Goal: Use online tool/utility: Use online tool/utility

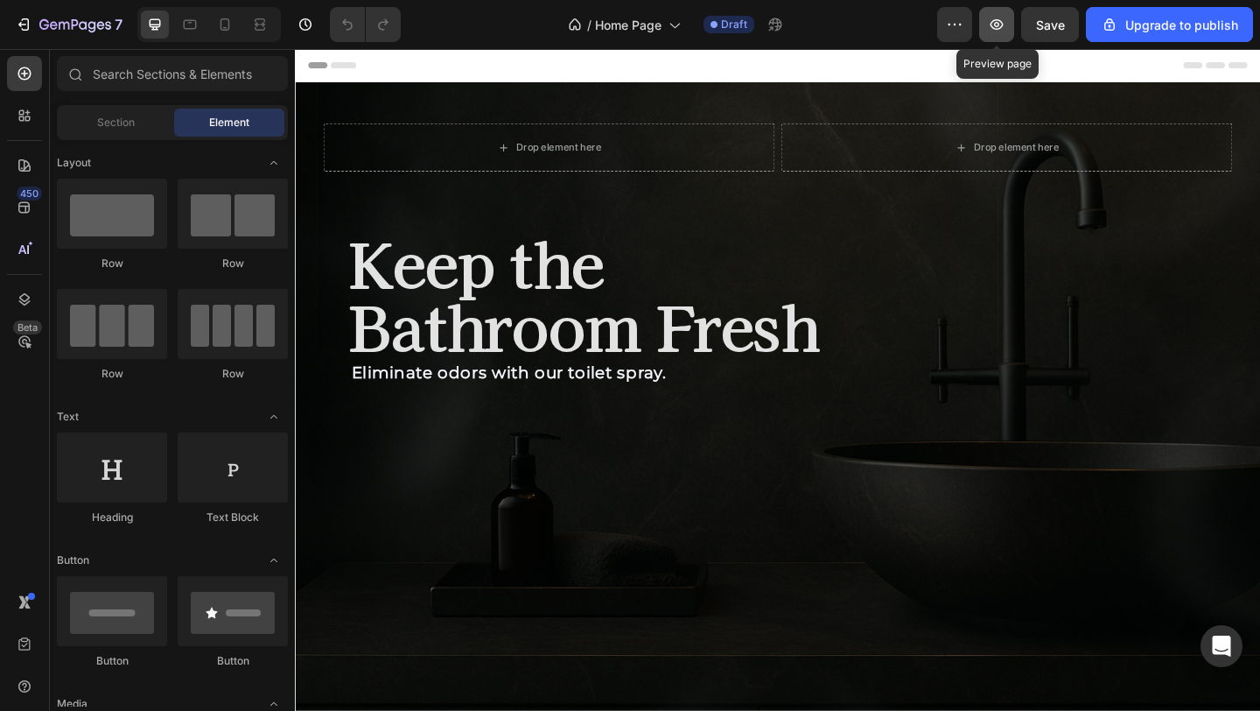
click at [1004, 27] on icon "button" at bounding box center [997, 25] width 18 height 18
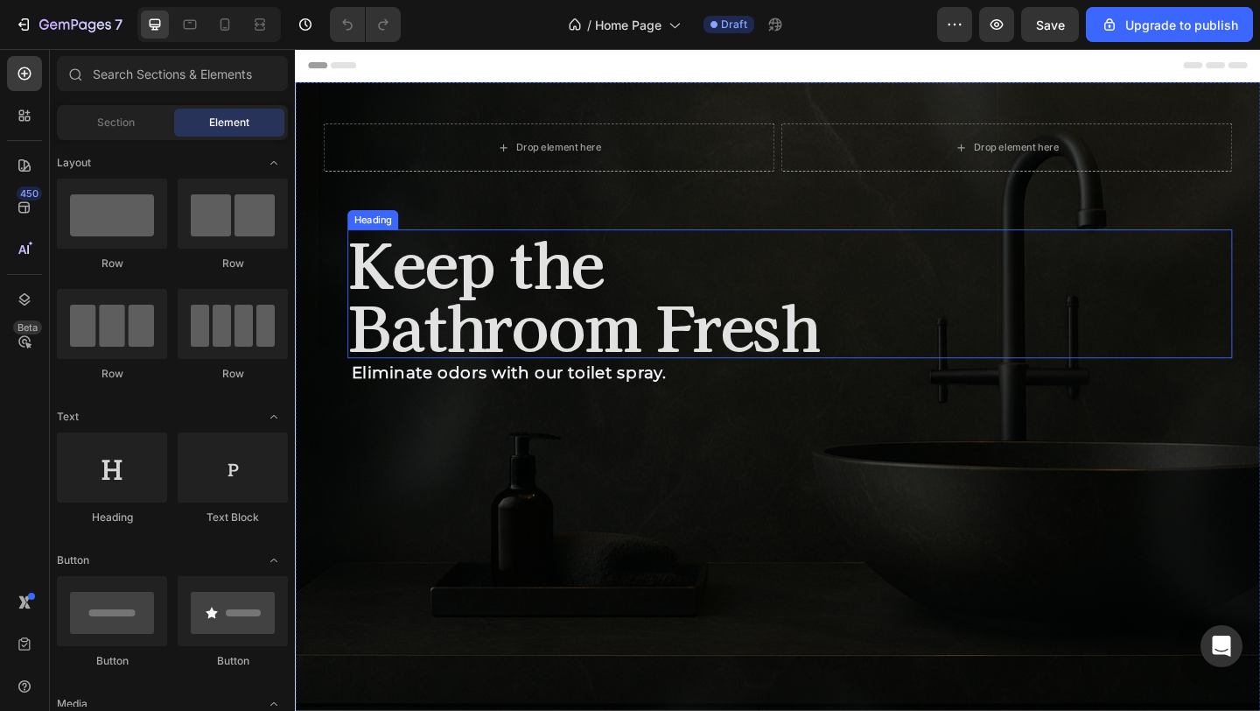
click at [631, 349] on h2 "Keep the Bathroom Fresh" at bounding box center [833, 315] width 963 height 140
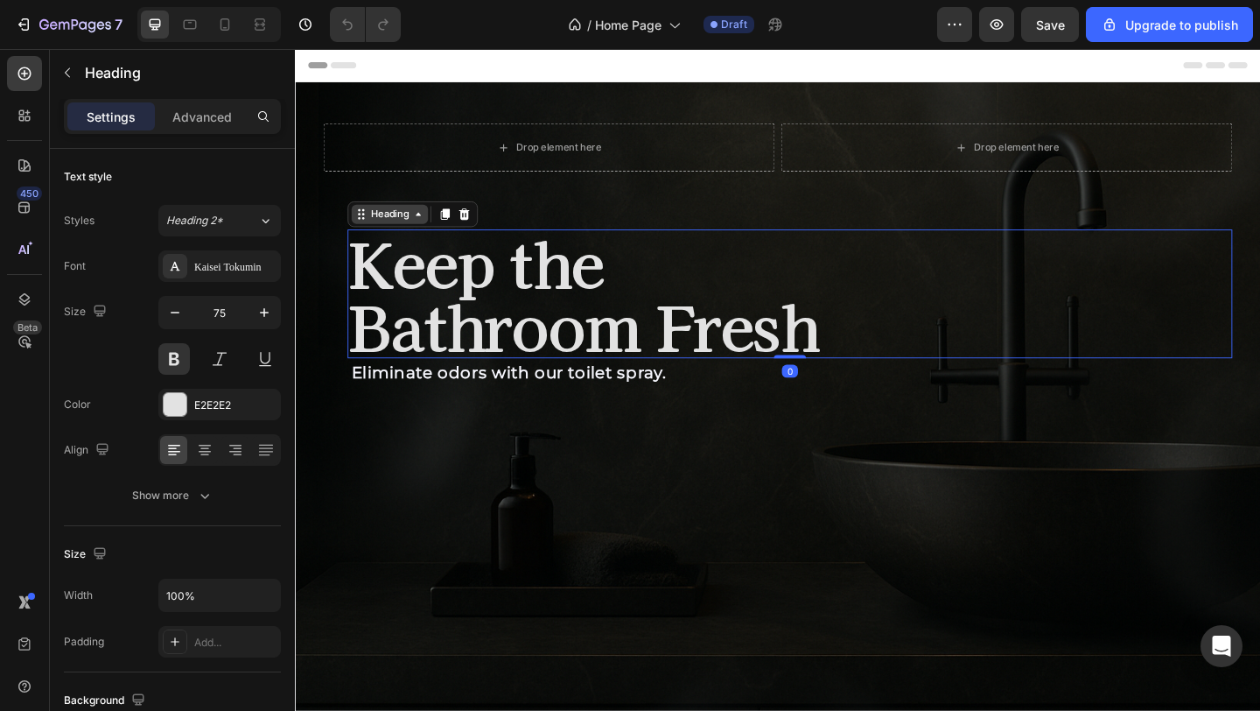
click at [411, 235] on div "Heading" at bounding box center [398, 229] width 48 height 16
click at [201, 109] on p "Advanced" at bounding box center [202, 117] width 60 height 18
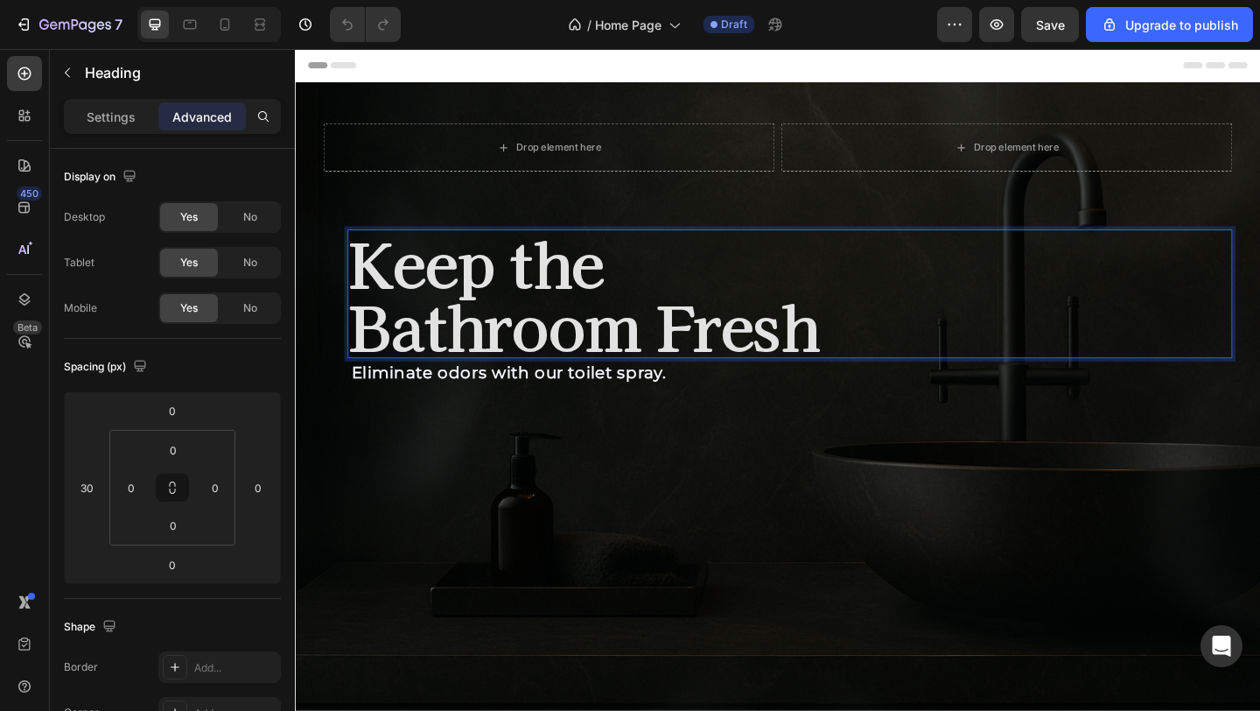
click at [496, 287] on h2 "Keep the Bathroom Fresh" at bounding box center [833, 315] width 963 height 140
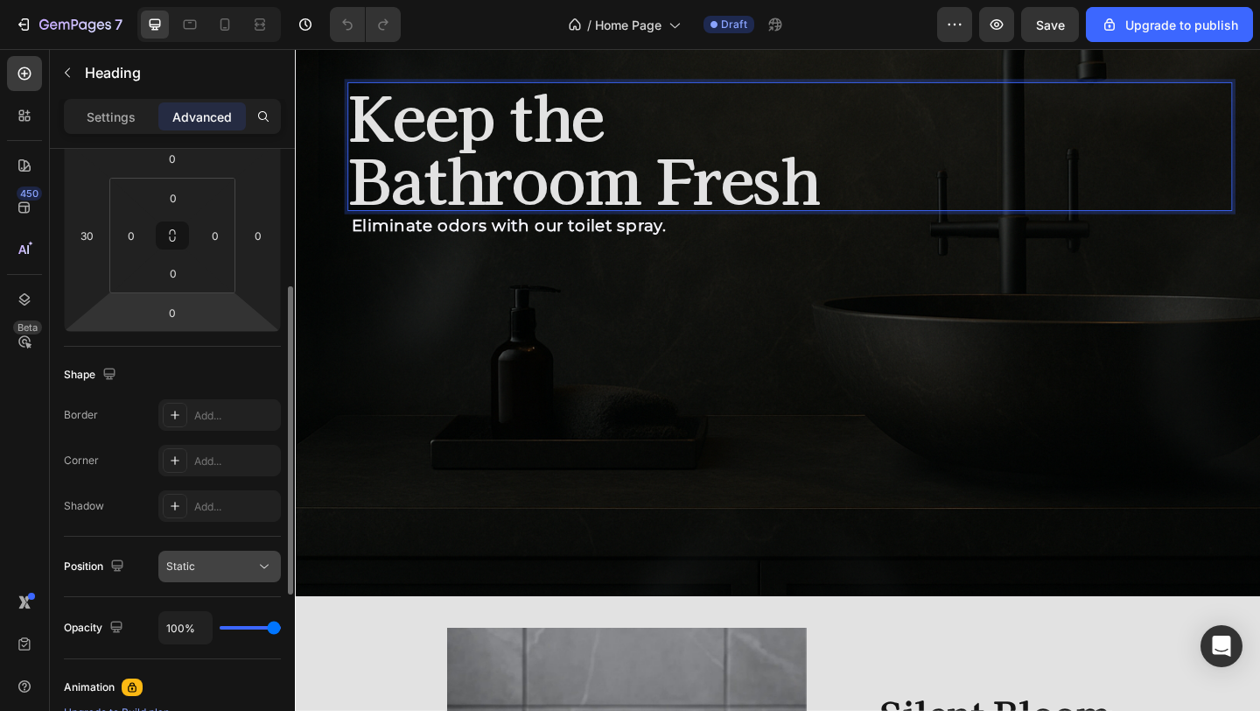
scroll to position [259, 0]
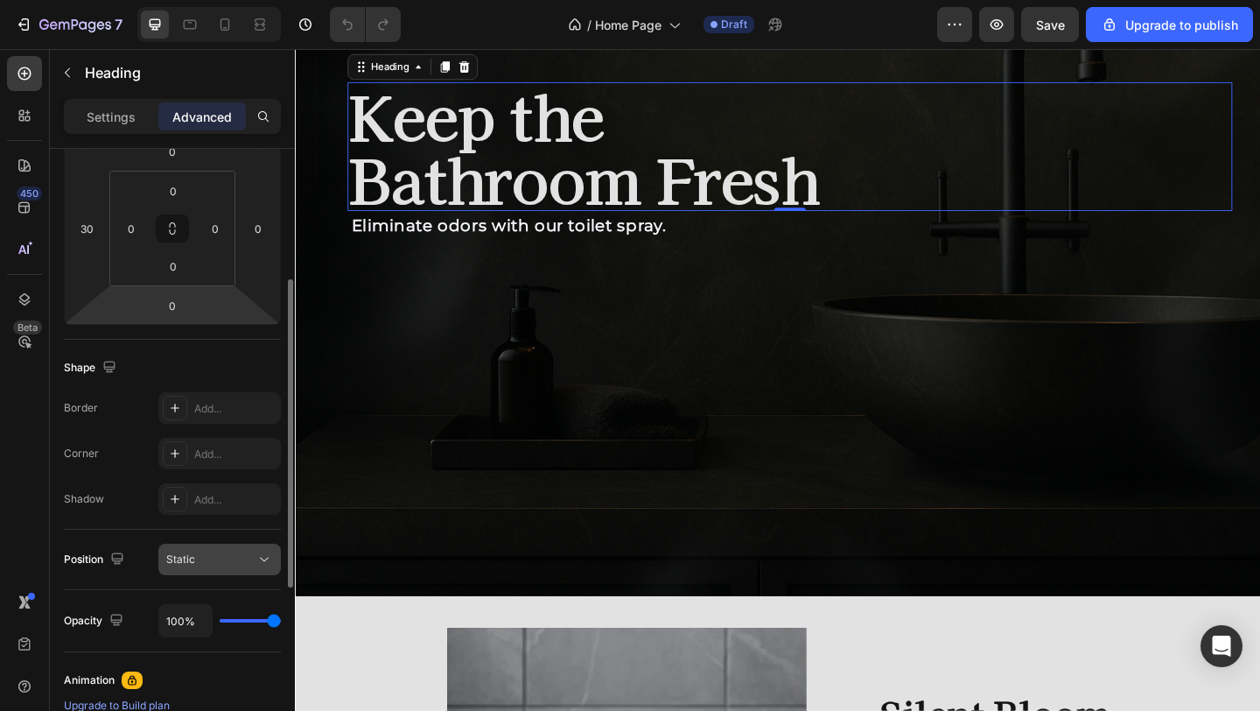
click at [219, 562] on div "Static" at bounding box center [210, 559] width 89 height 16
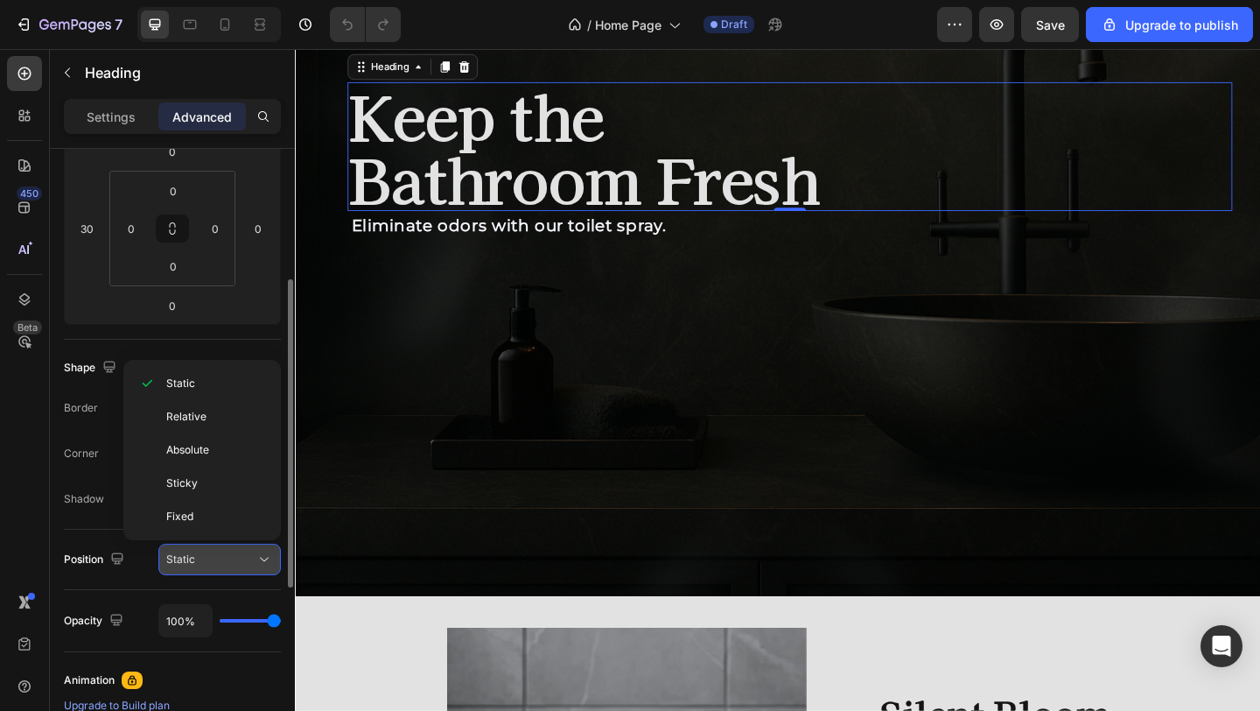
click at [219, 562] on div "Static" at bounding box center [210, 559] width 89 height 16
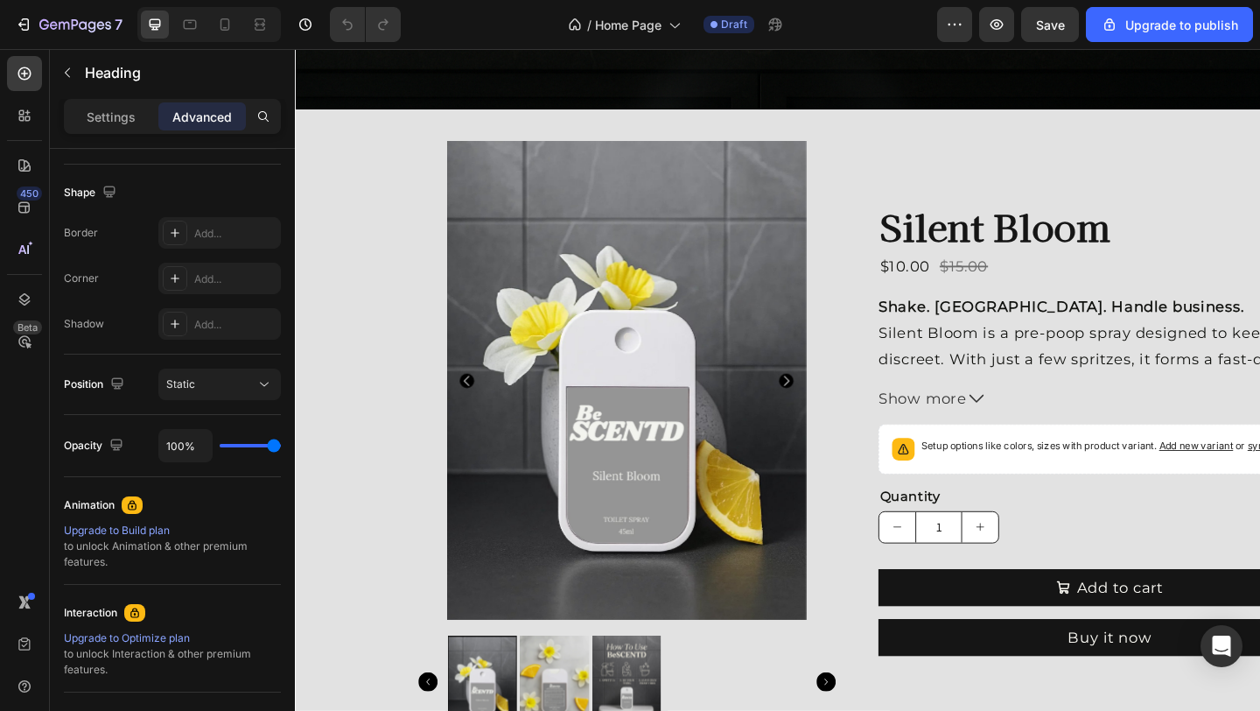
scroll to position [1514, 0]
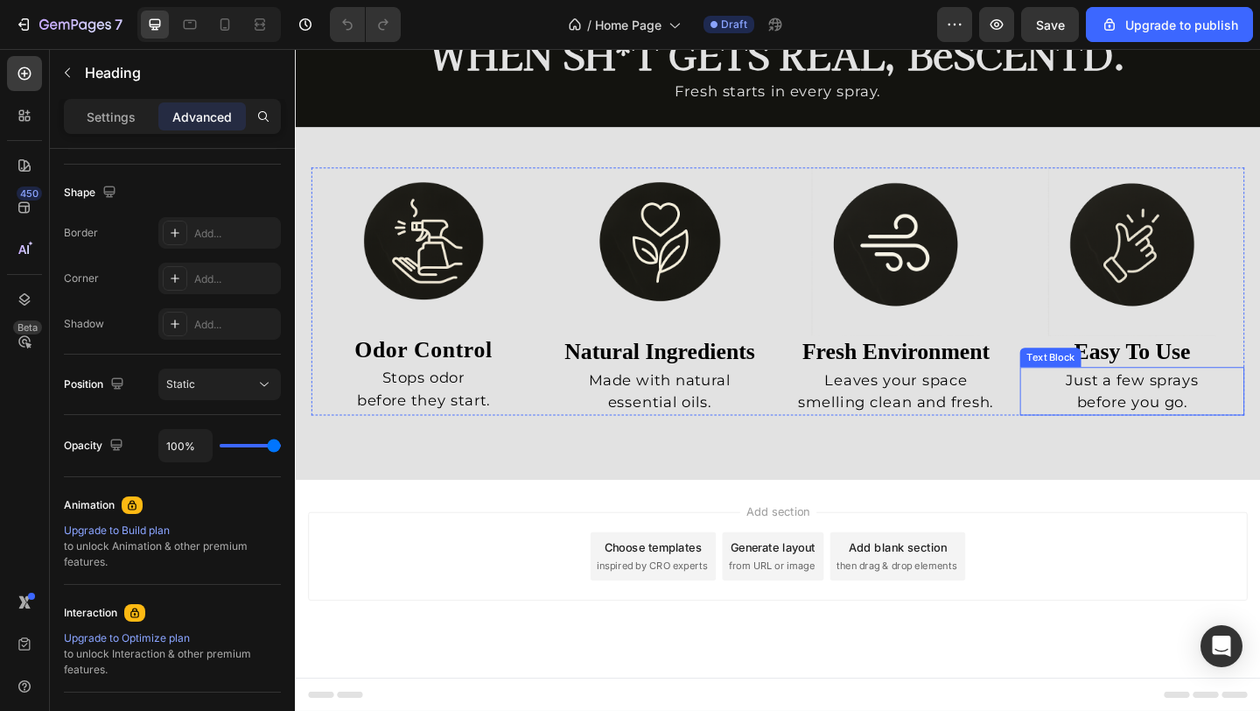
click at [1216, 445] on div "Just a few sprays before you go." at bounding box center [1205, 421] width 228 height 53
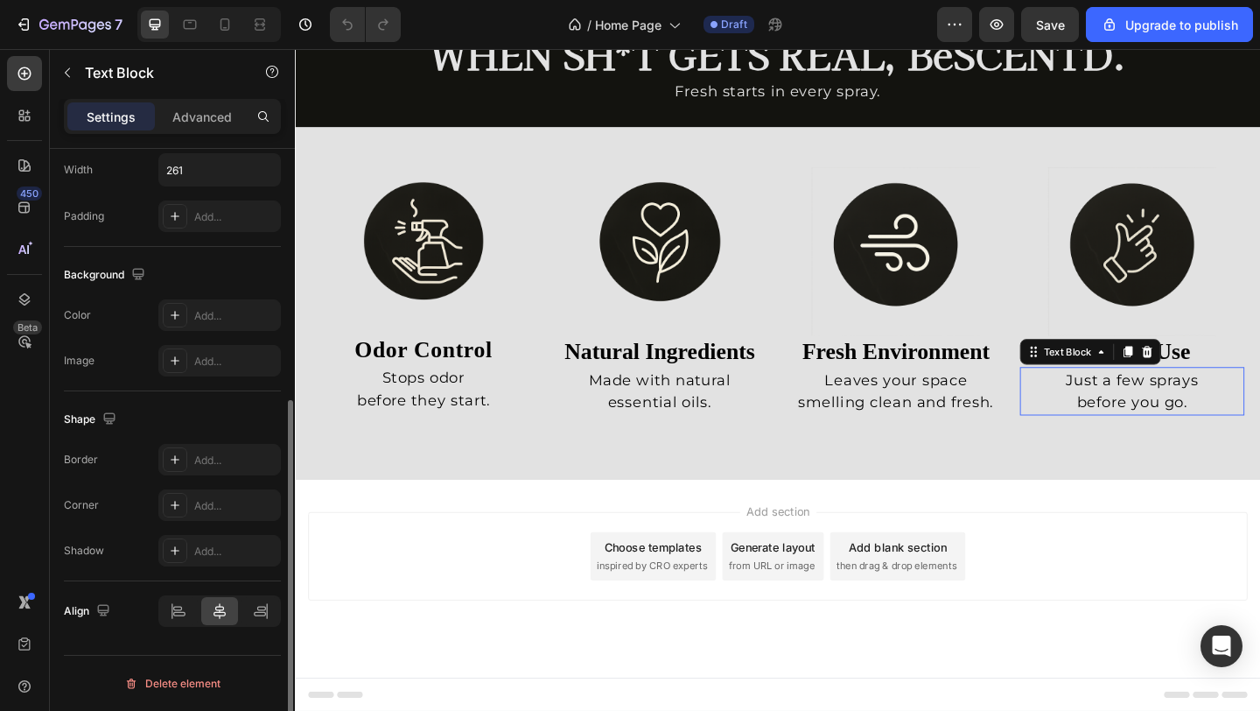
click at [1224, 417] on p "Just a few sprays" at bounding box center [1205, 408] width 225 height 25
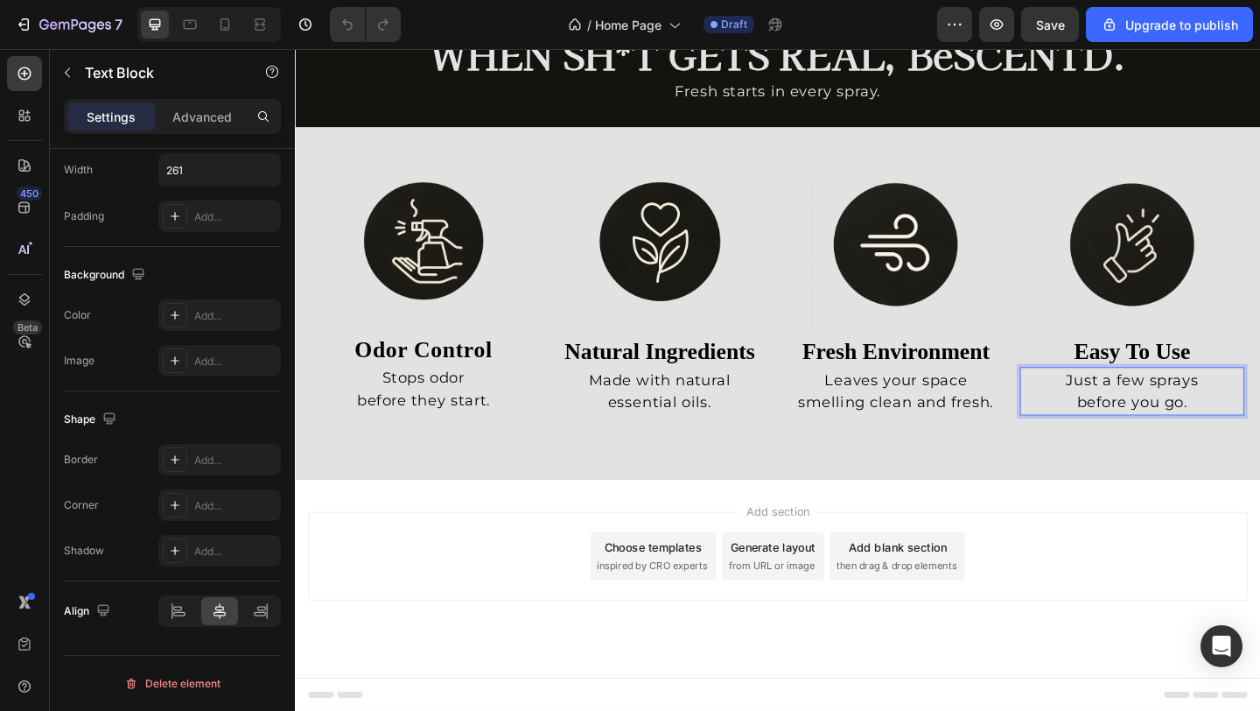
scroll to position [0, 0]
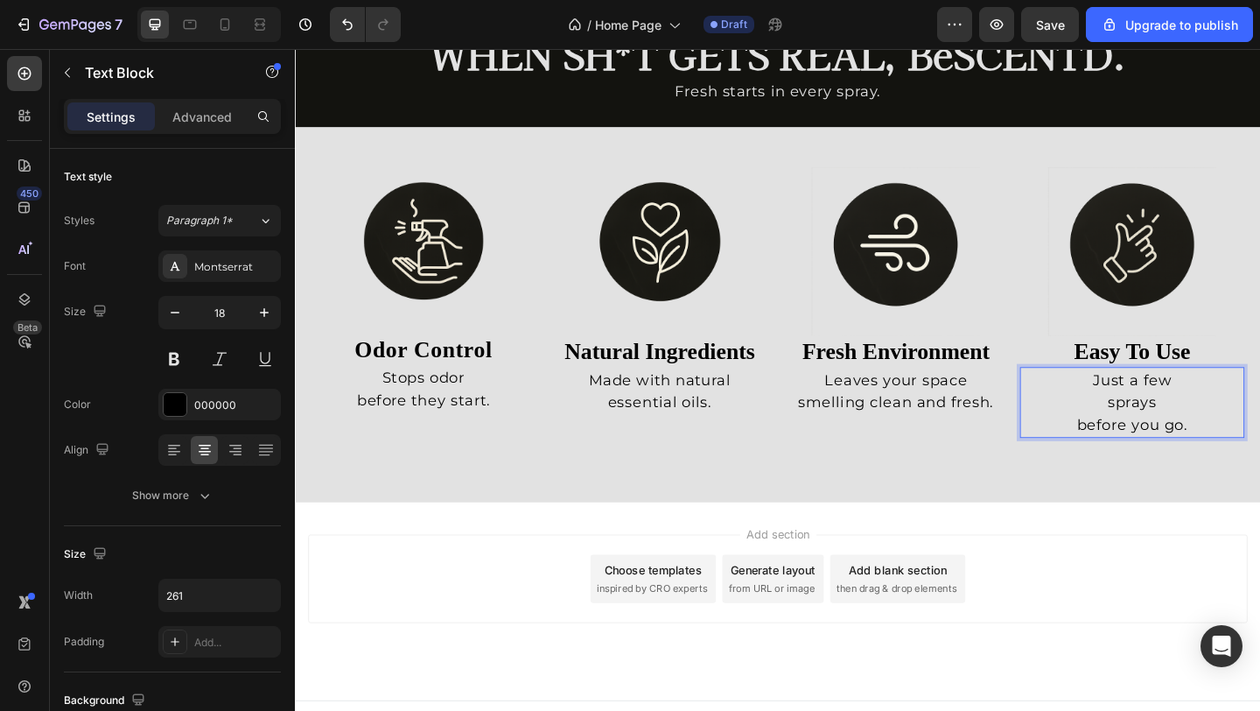
click at [1141, 445] on p "before you go." at bounding box center [1205, 457] width 225 height 25
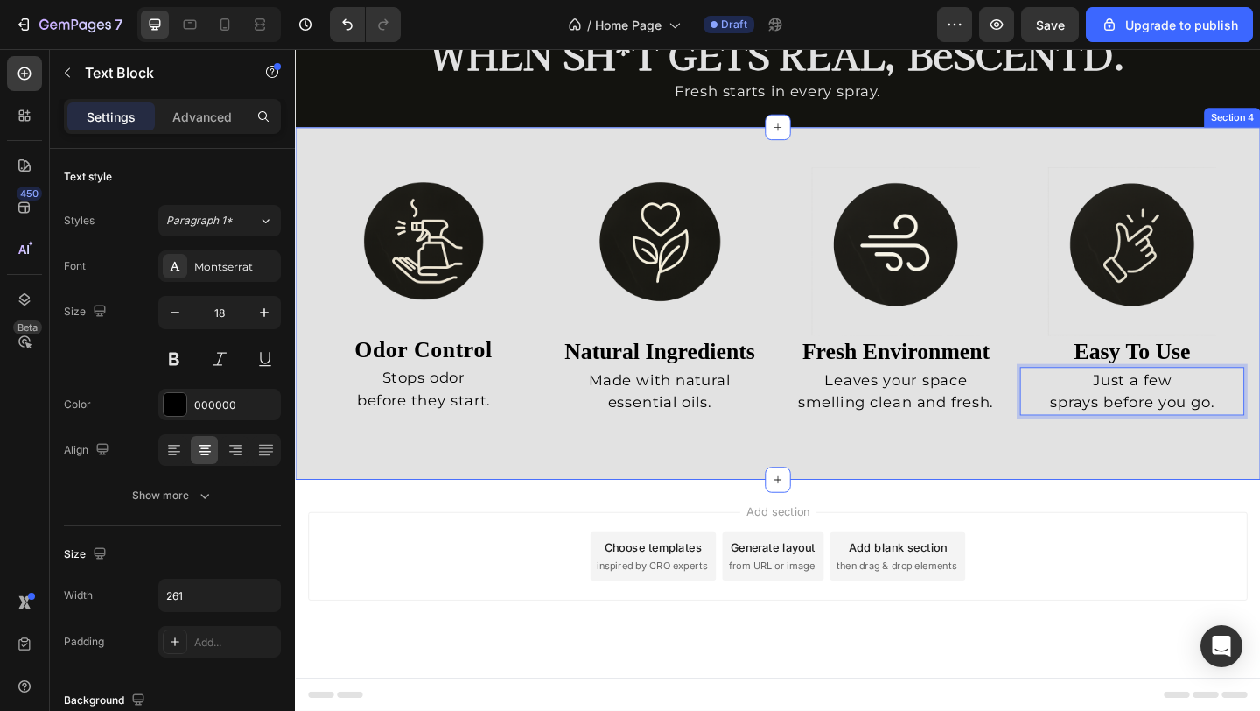
click at [1169, 495] on div "Image odor control Heading Stops odor before they start. Text Block Image natur…" at bounding box center [820, 325] width 1050 height 383
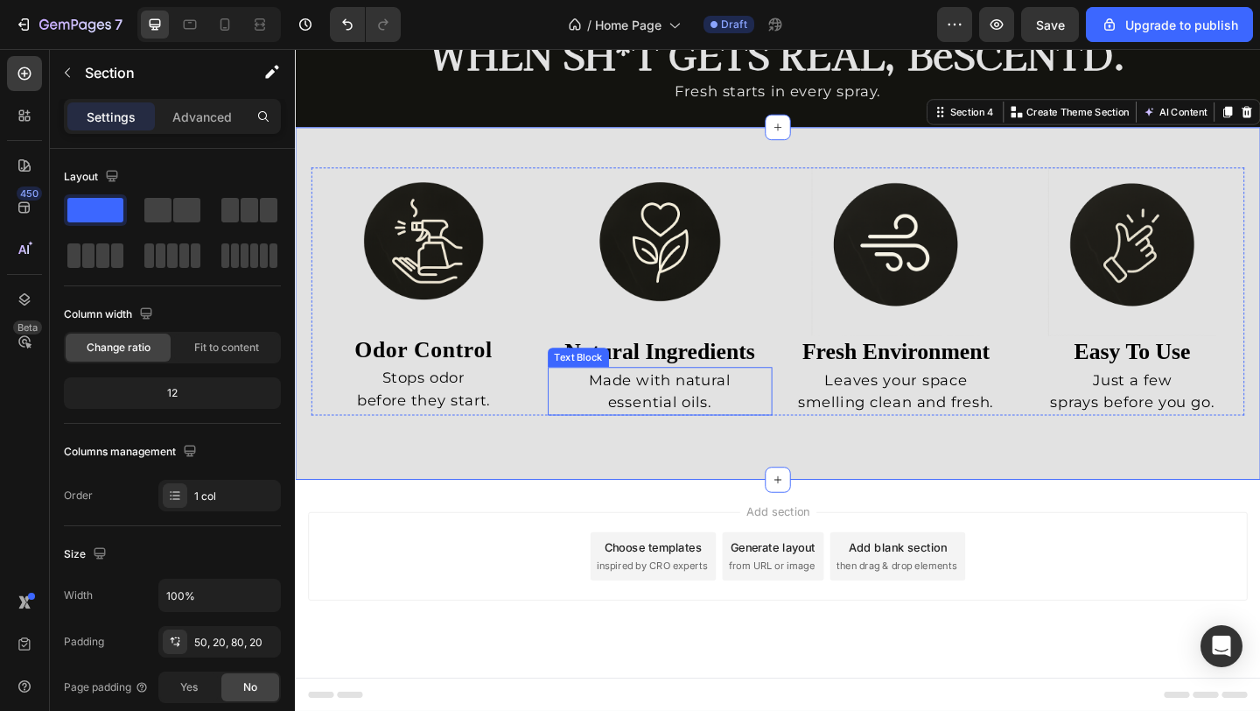
click at [747, 409] on p "Made with natural essential oils." at bounding box center [691, 420] width 225 height 49
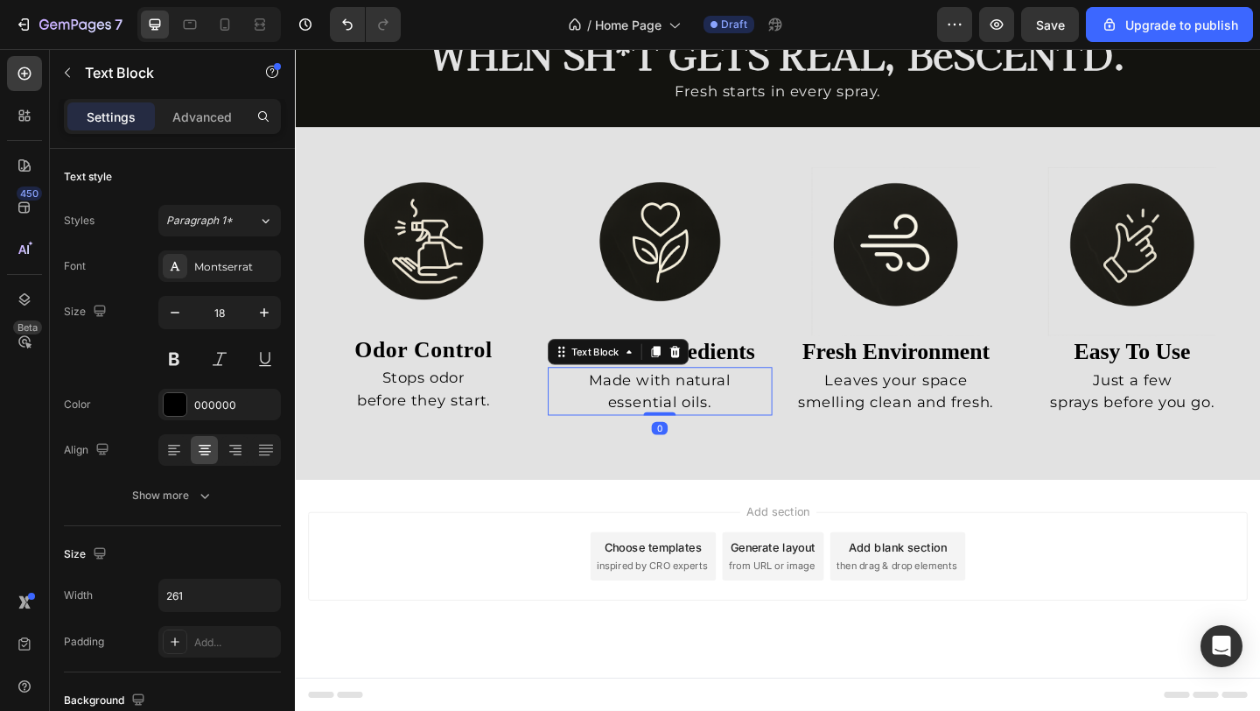
click at [706, 408] on p "Made with natural essential oils." at bounding box center [691, 420] width 225 height 49
click at [673, 433] on p "natural essential oils." at bounding box center [691, 433] width 225 height 25
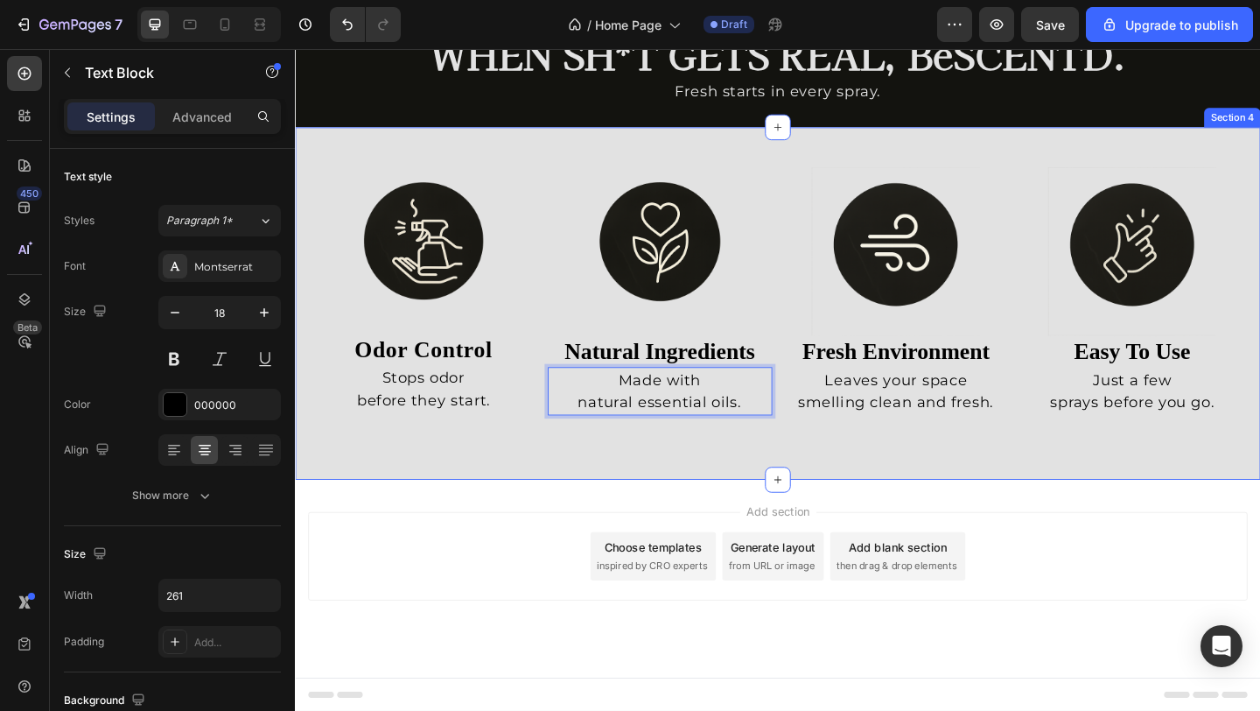
click at [696, 483] on div "Image odor control Heading Stops odor before they start. Text Block Image natur…" at bounding box center [820, 325] width 1050 height 383
